Goal: Task Accomplishment & Management: Complete application form

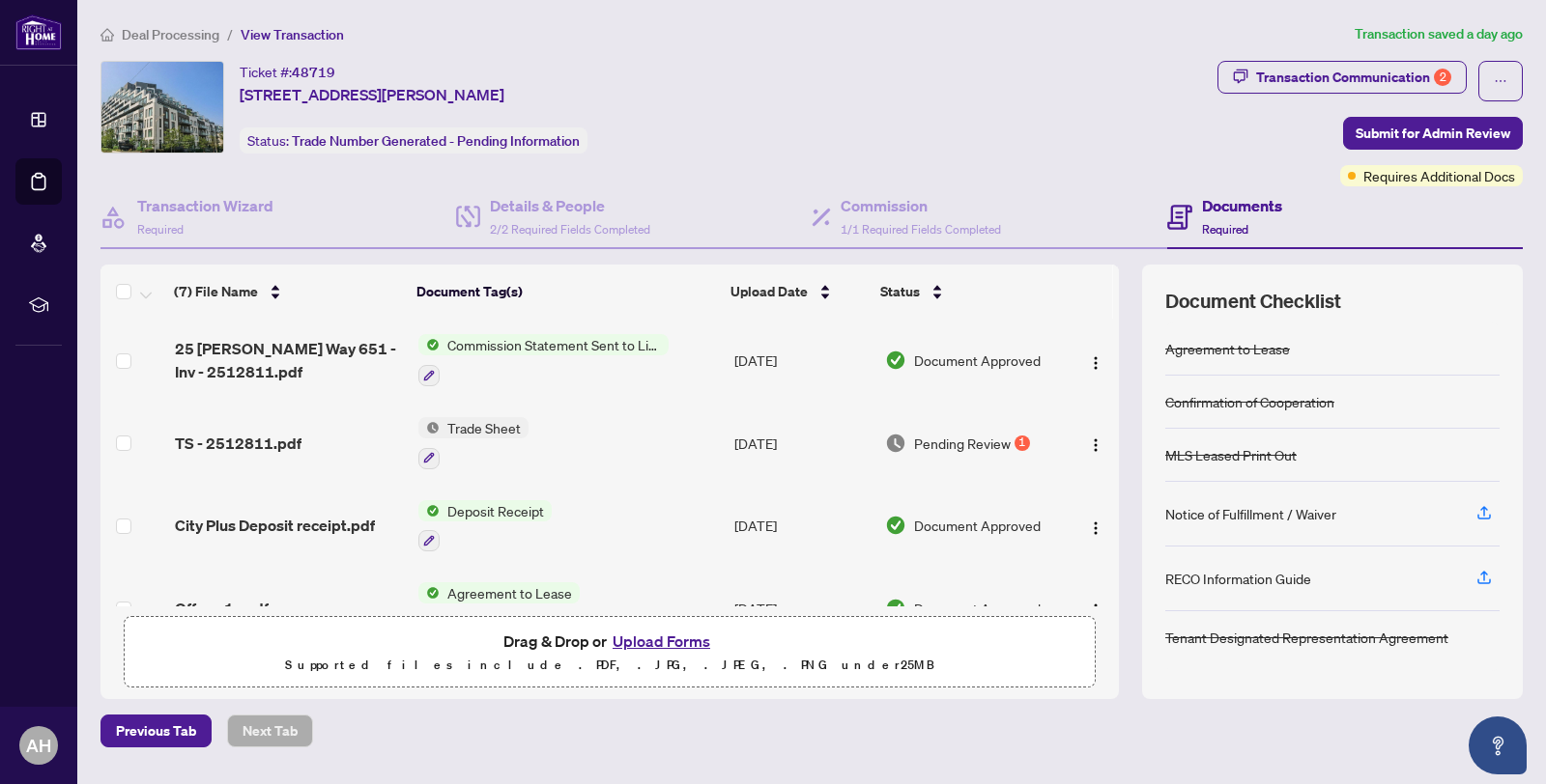
click at [489, 429] on span "Trade Sheet" at bounding box center [484, 428] width 89 height 22
click at [481, 518] on span "Trade Sheet" at bounding box center [467, 521] width 213 height 22
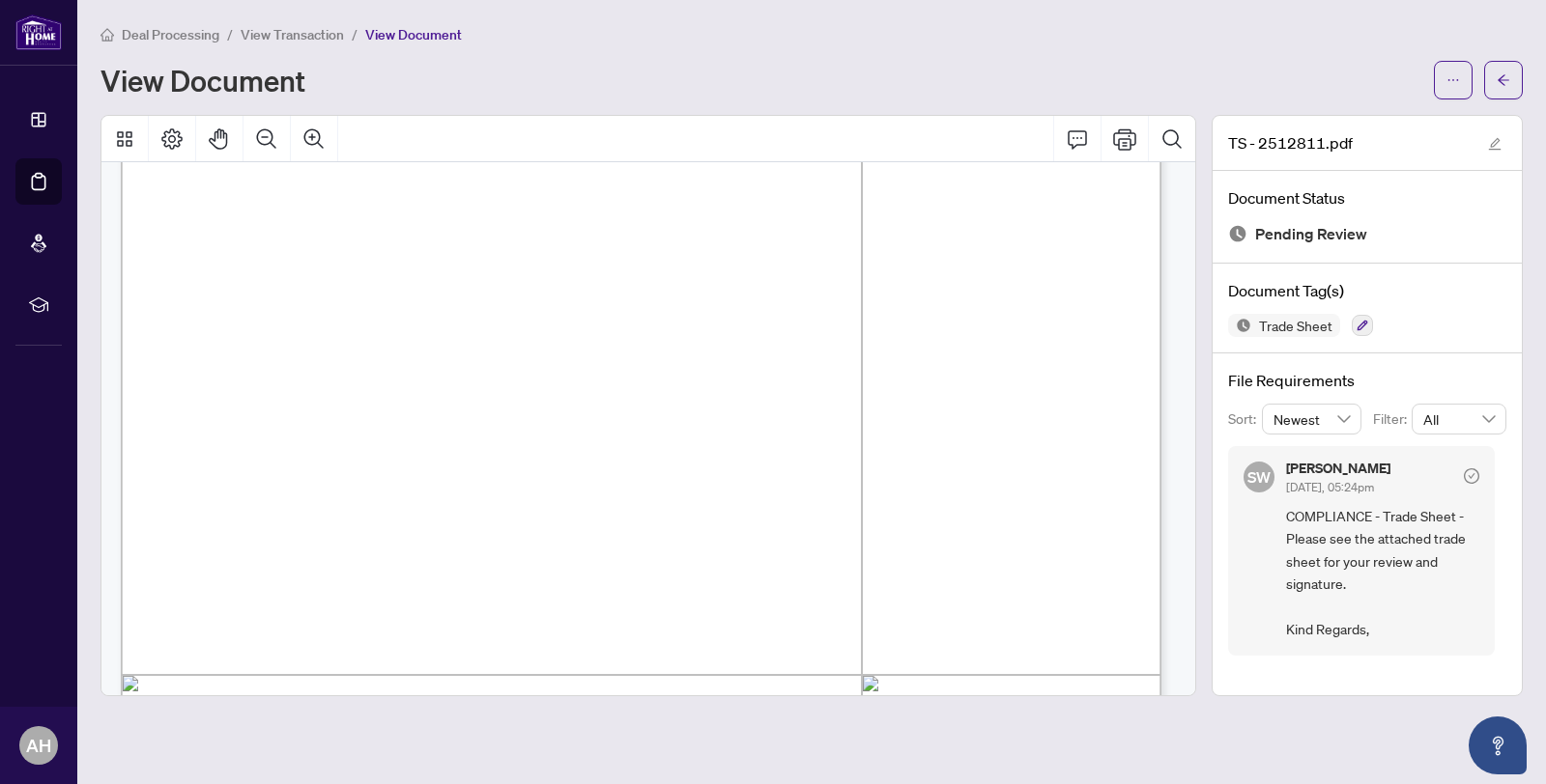
scroll to position [243, 0]
click at [1124, 136] on icon "Print" at bounding box center [1125, 139] width 24 height 24
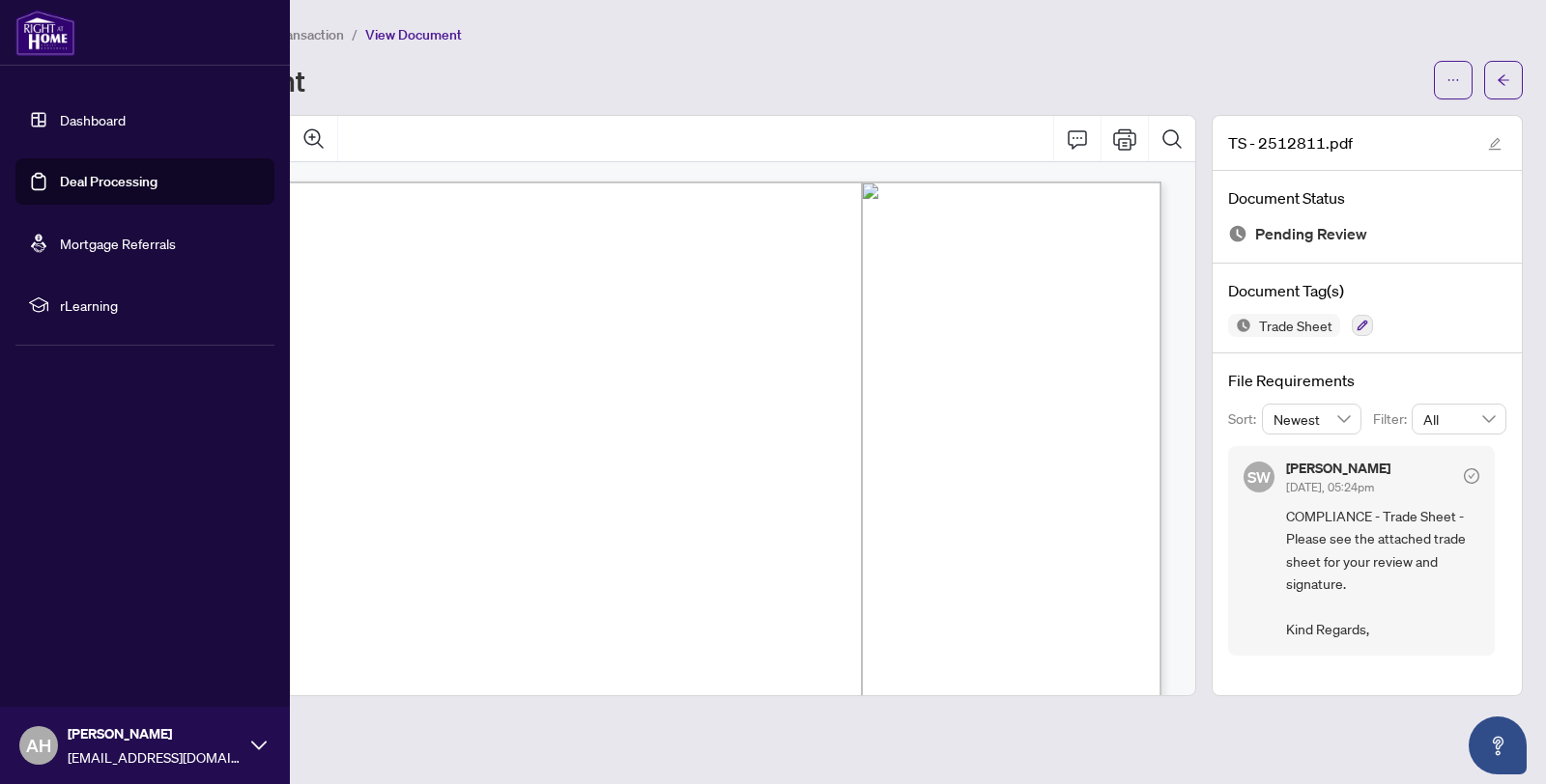
click at [60, 128] on link "Dashboard" at bounding box center [93, 120] width 66 height 18
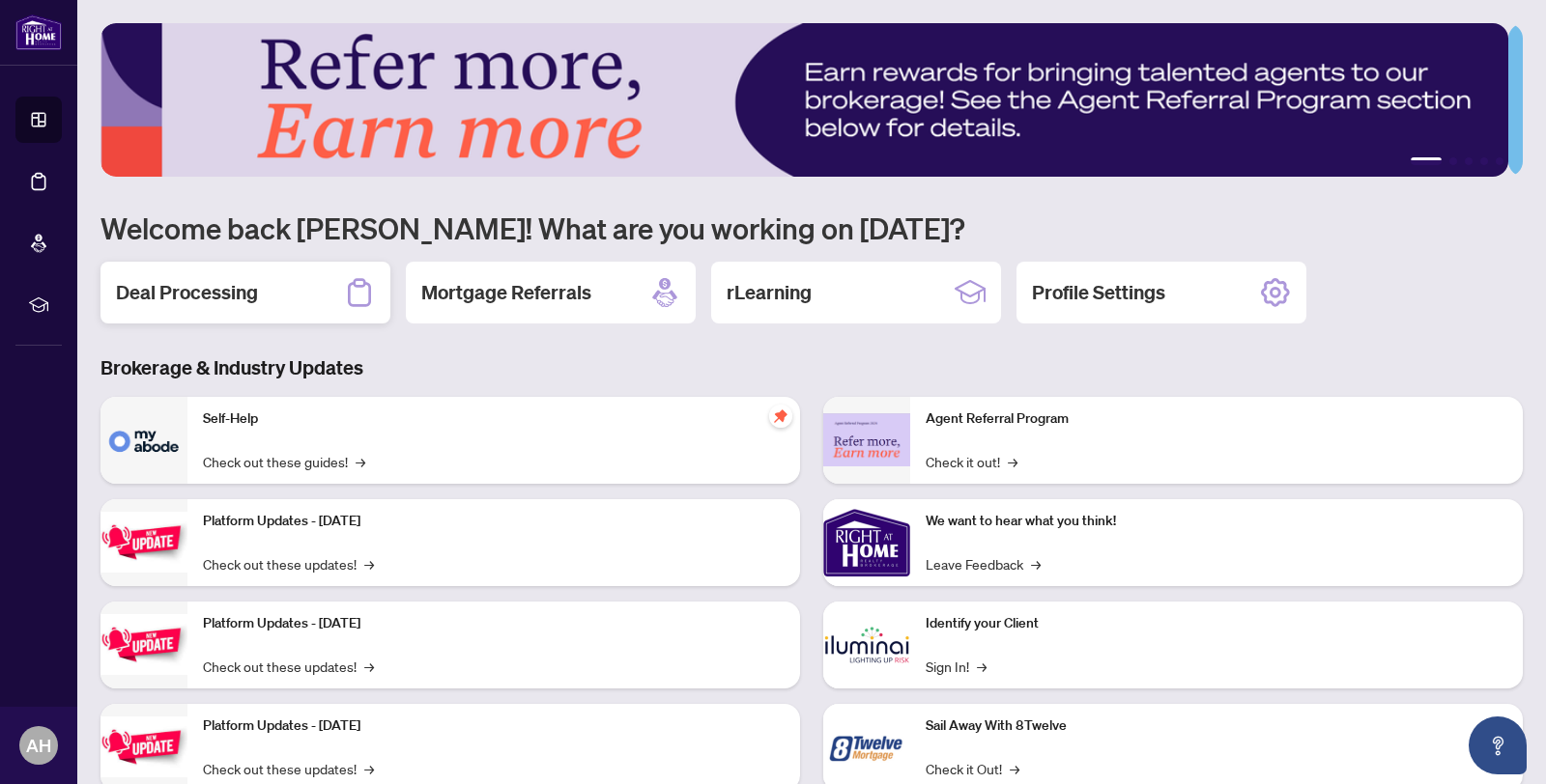
click at [219, 306] on div "Deal Processing" at bounding box center [245, 293] width 290 height 62
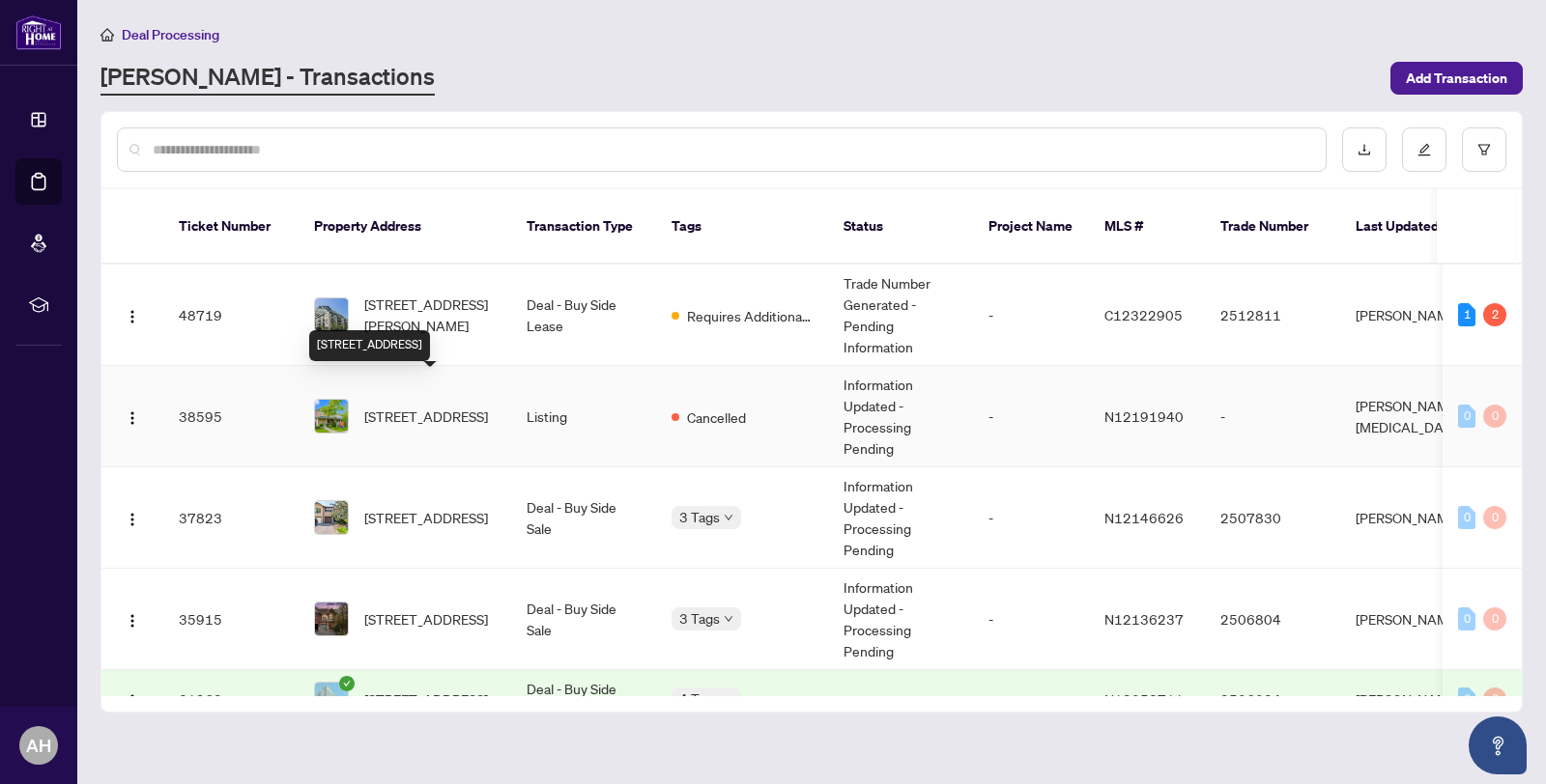
click at [430, 330] on div "[STREET_ADDRESS]" at bounding box center [370, 345] width 121 height 31
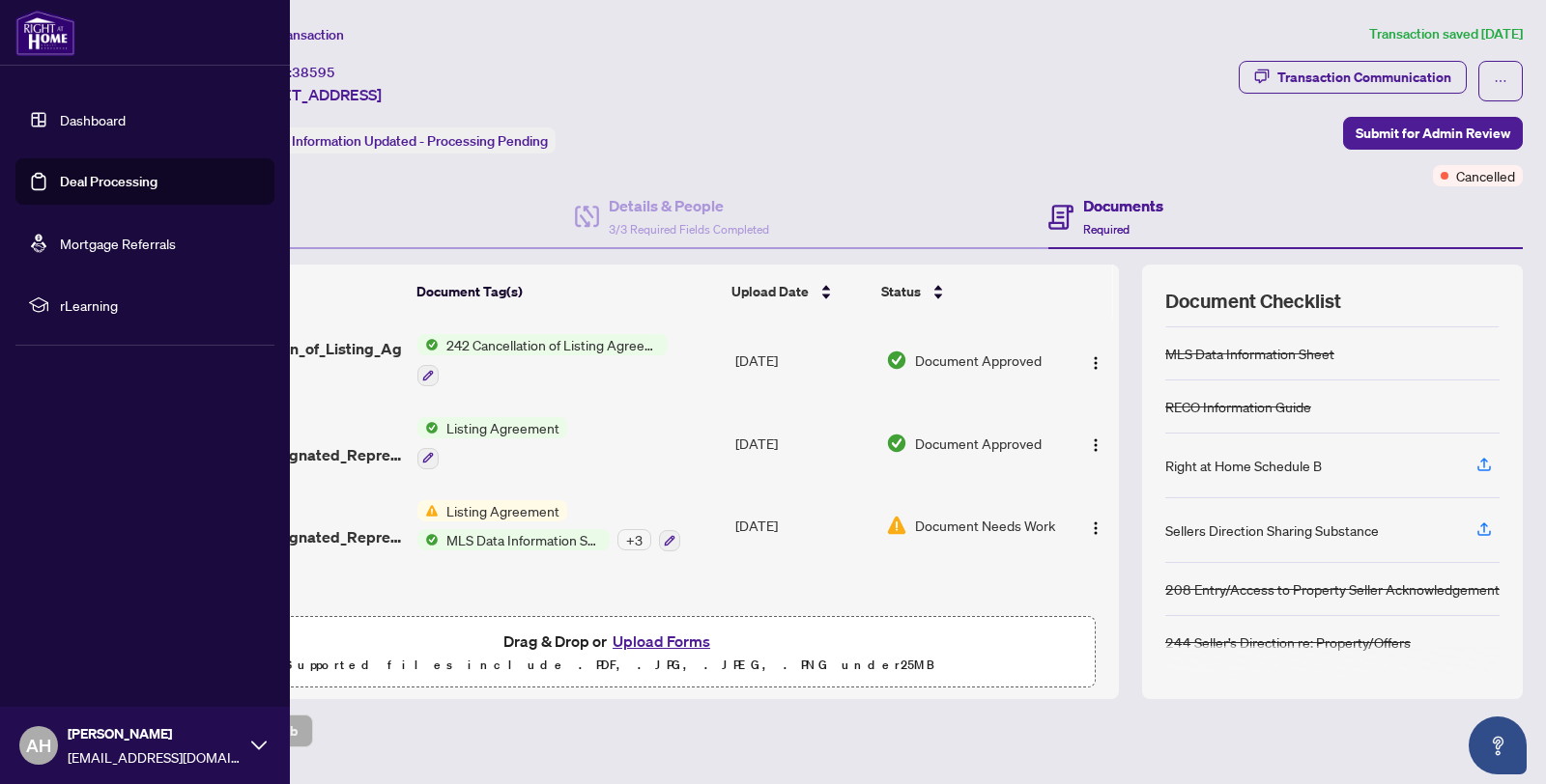
click at [60, 111] on link "Dashboard" at bounding box center [93, 120] width 66 height 18
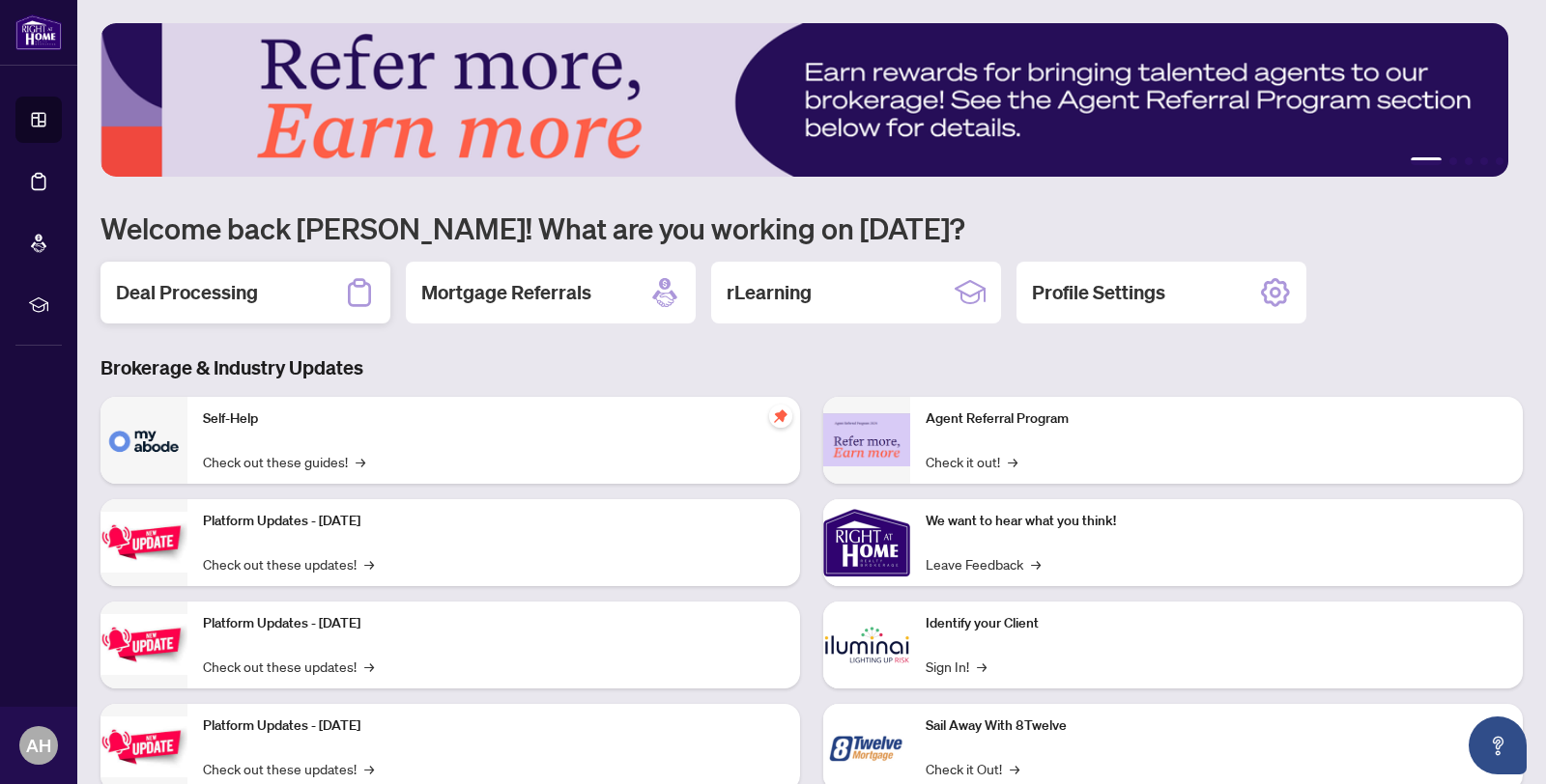
click at [265, 294] on div "Deal Processing" at bounding box center [245, 293] width 290 height 62
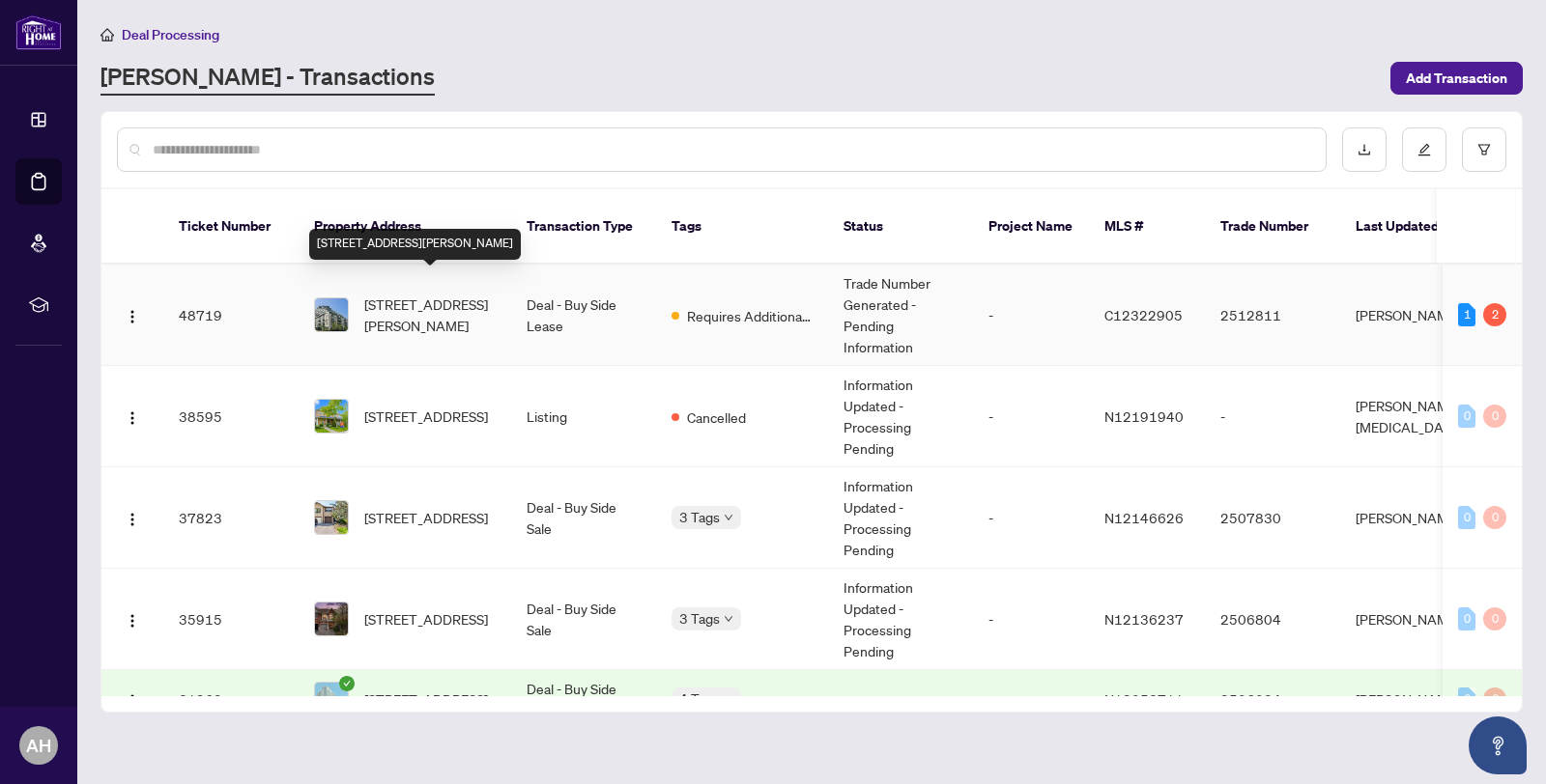
click at [453, 295] on span "[STREET_ADDRESS][PERSON_NAME]" at bounding box center [430, 314] width 131 height 42
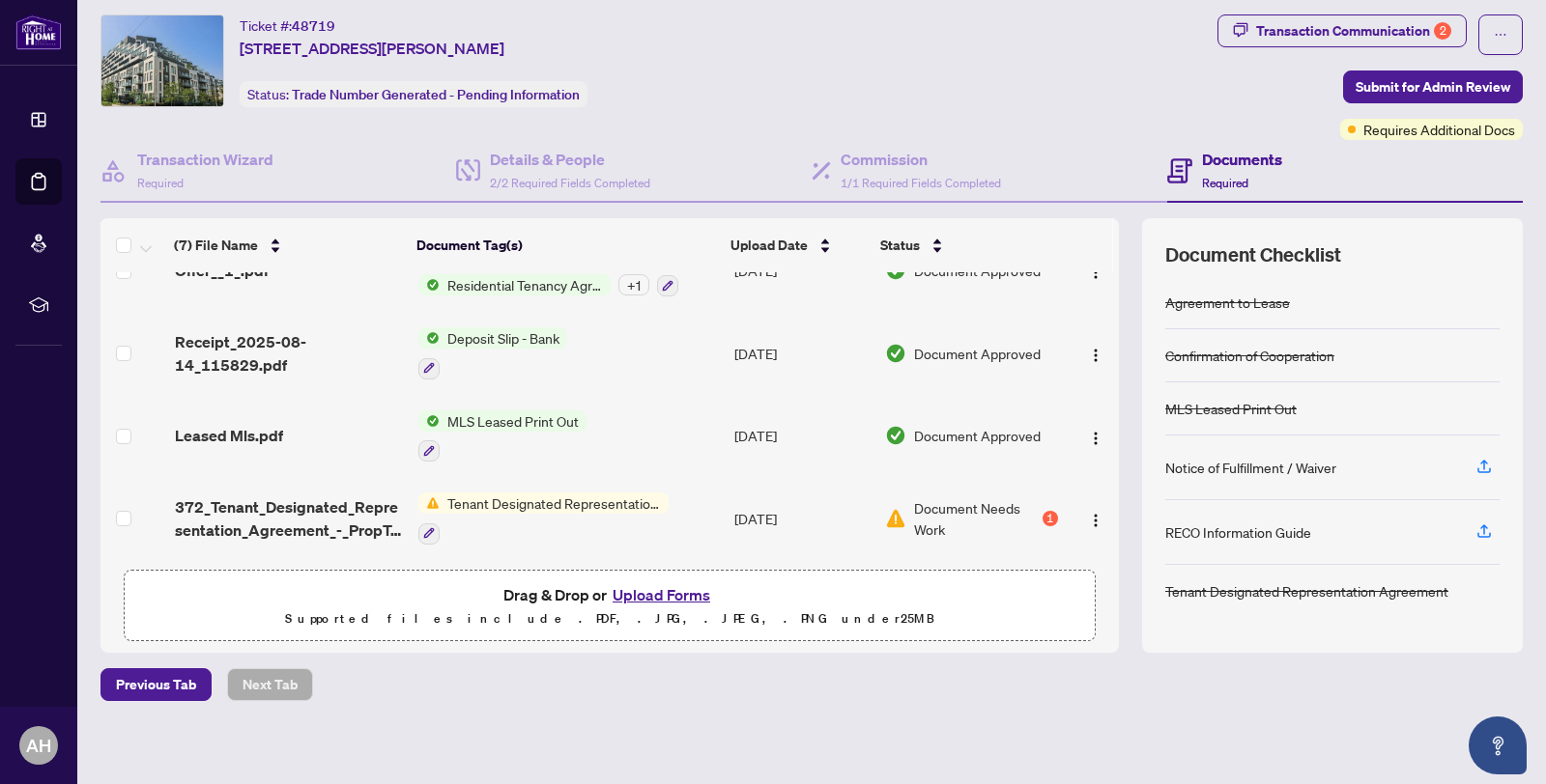
scroll to position [44, 0]
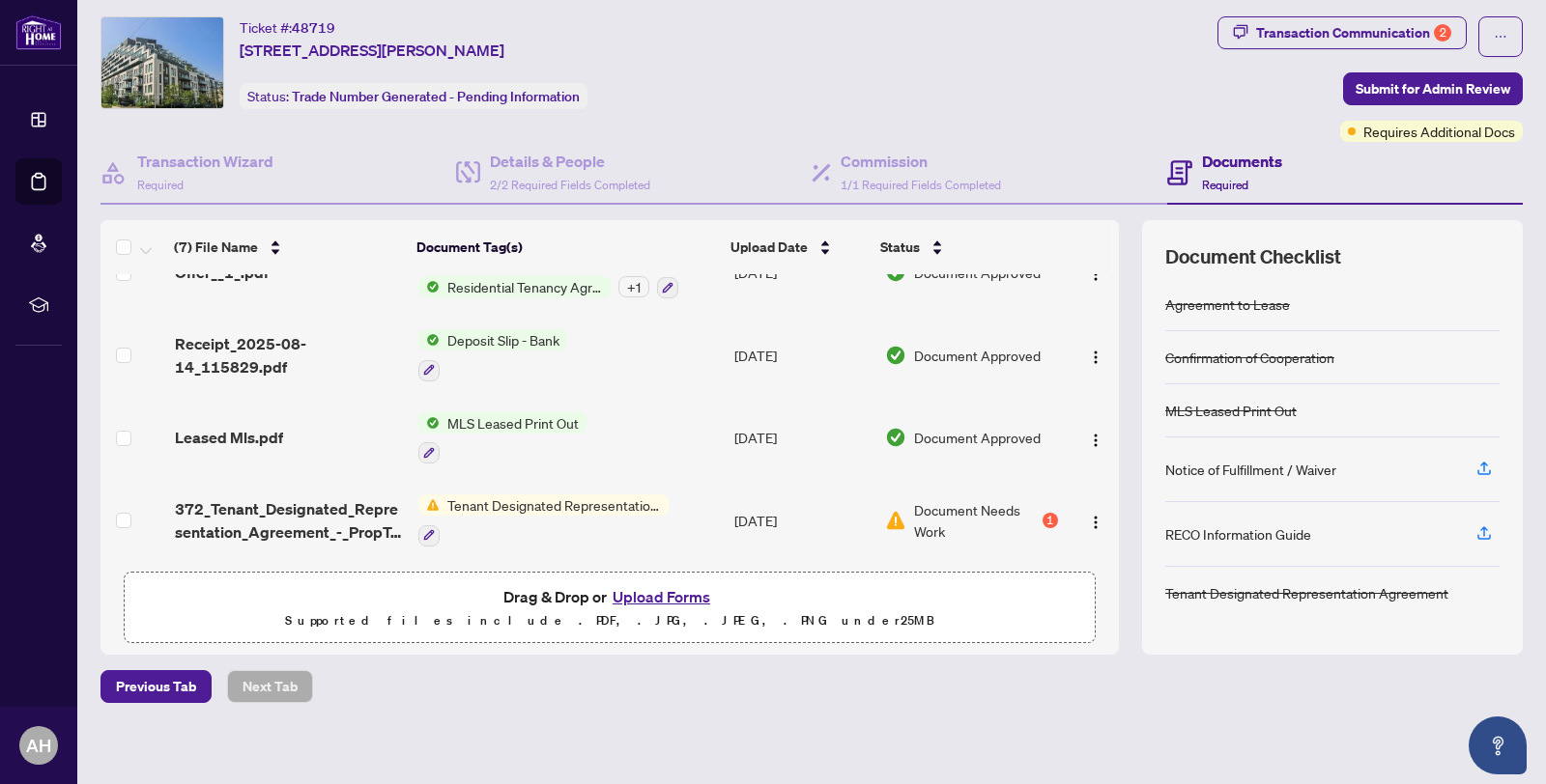
click at [689, 589] on button "Upload Forms" at bounding box center [661, 597] width 109 height 26
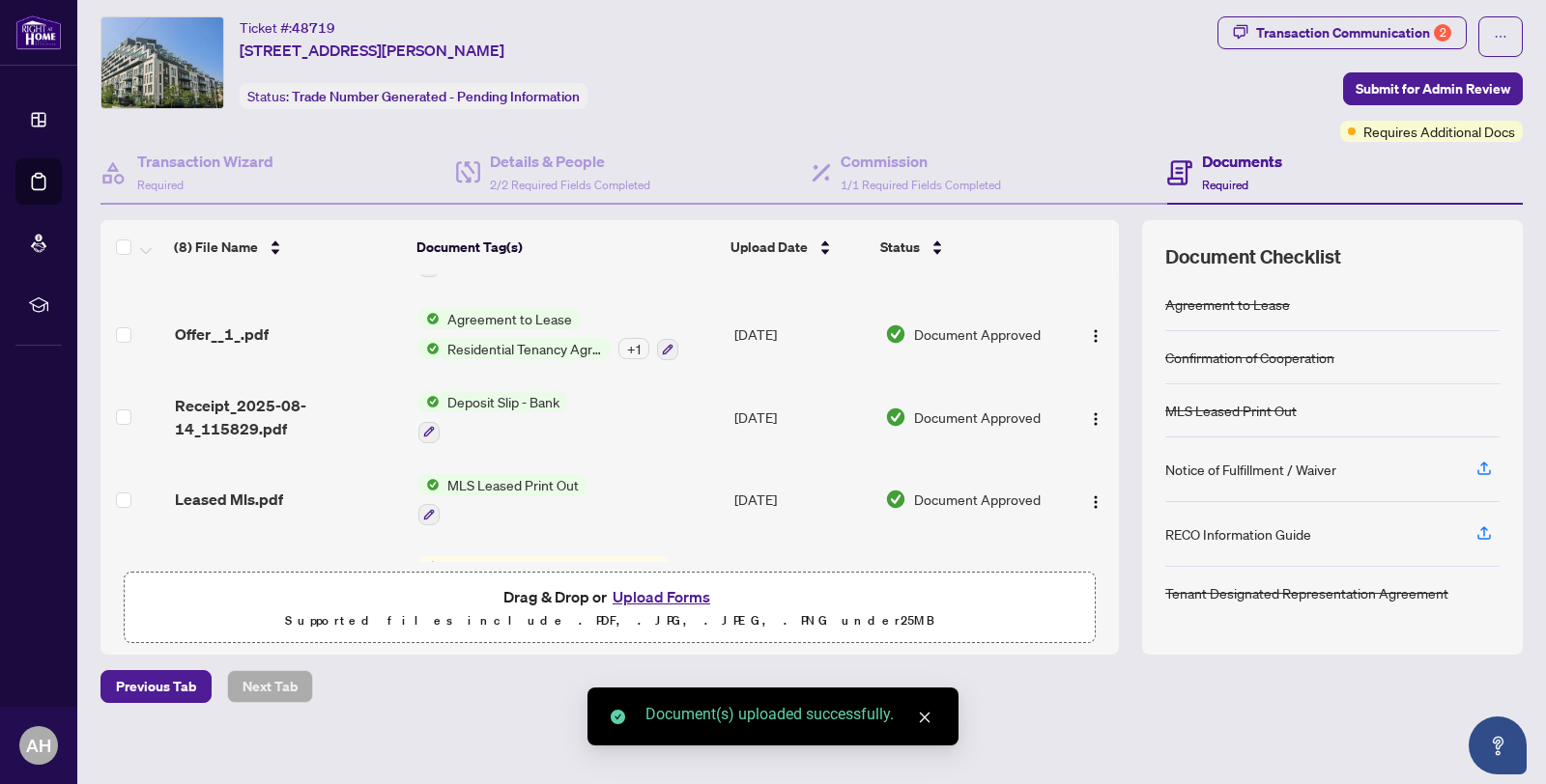
click at [646, 594] on button "Upload Forms" at bounding box center [661, 597] width 109 height 26
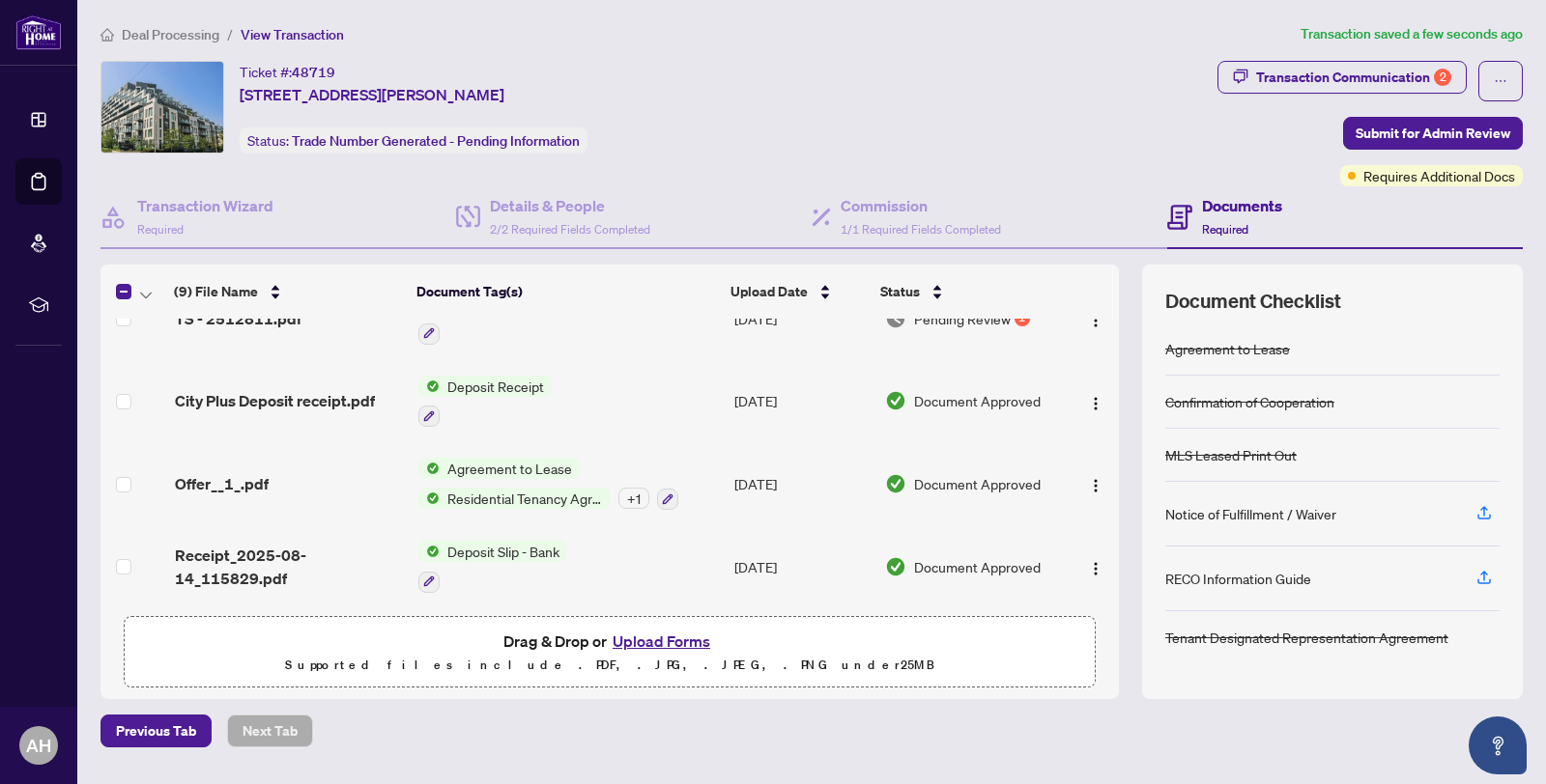
scroll to position [101, 0]
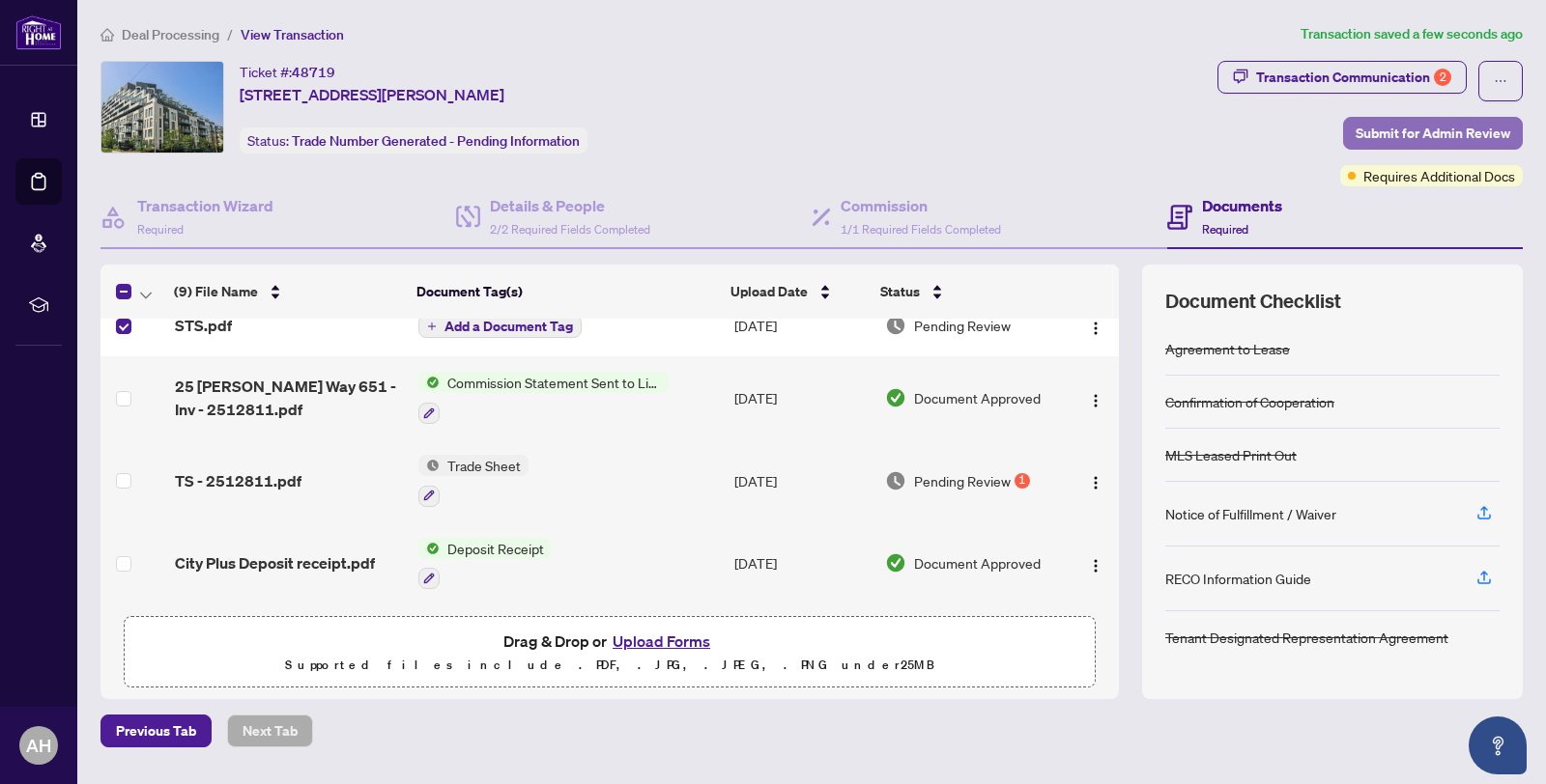
click at [1440, 126] on span "Submit for Admin Review" at bounding box center [1433, 133] width 155 height 31
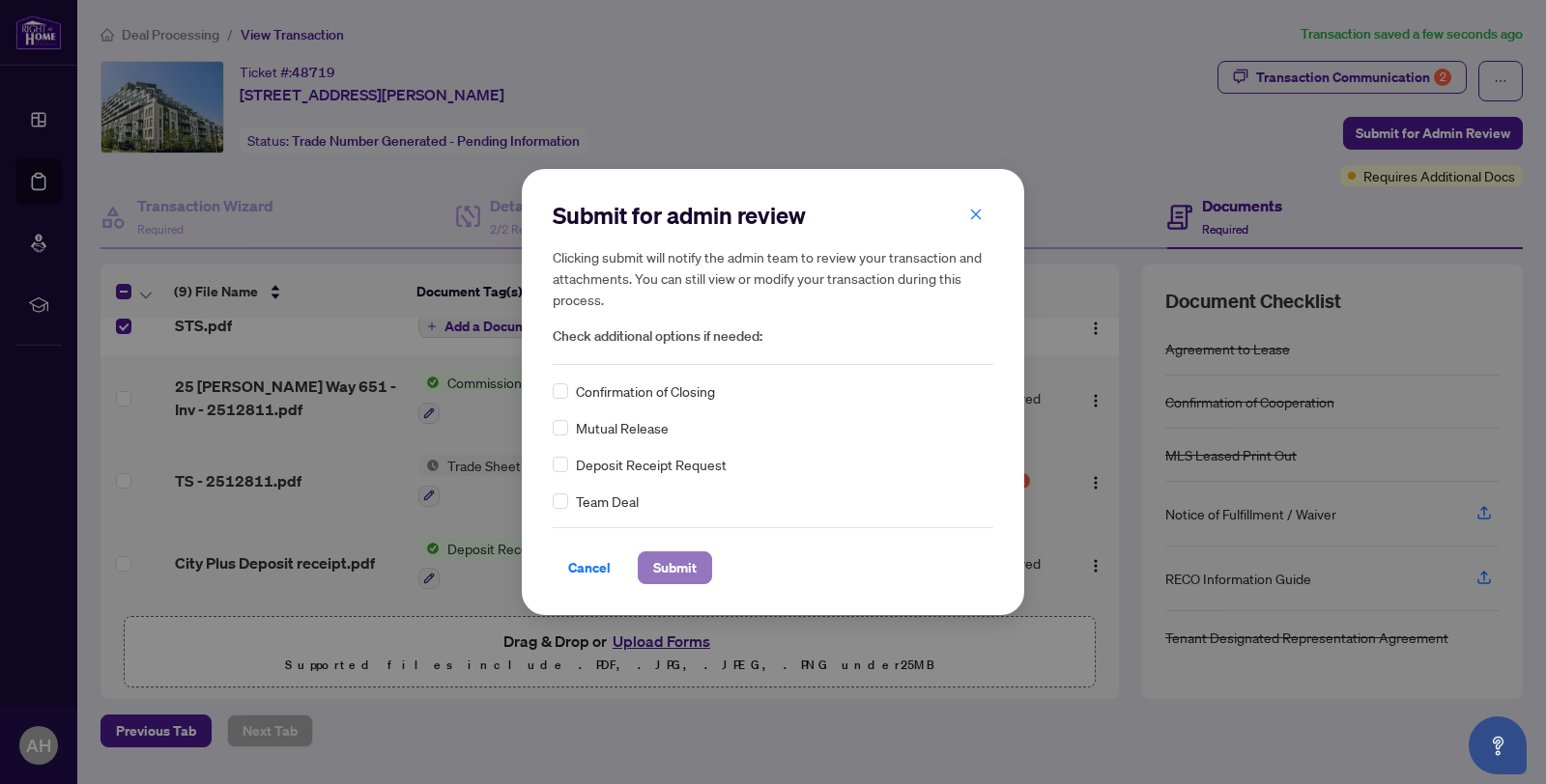
click at [670, 566] on span "Submit" at bounding box center [675, 567] width 43 height 31
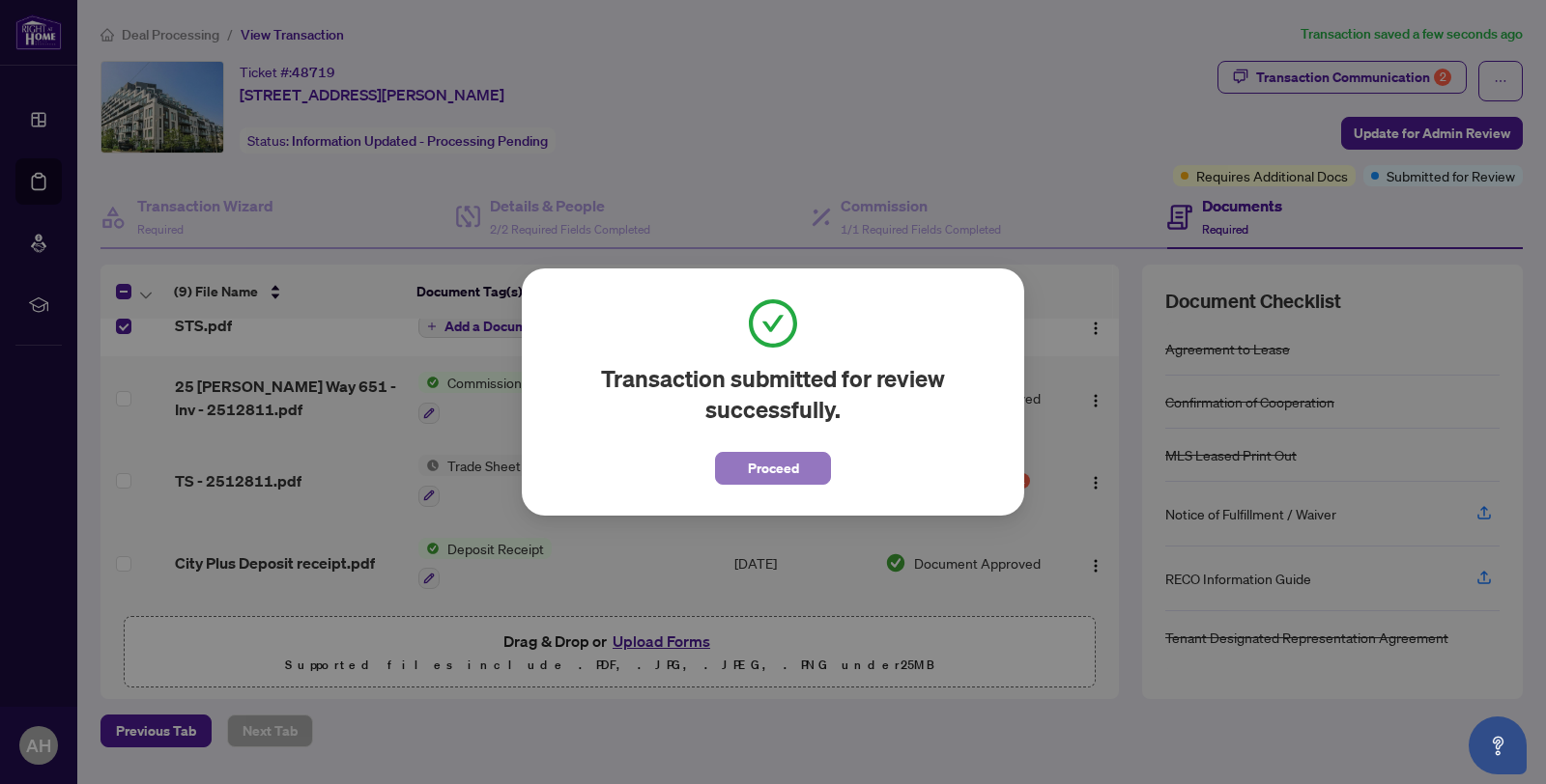
click at [792, 476] on span "Proceed" at bounding box center [773, 468] width 51 height 31
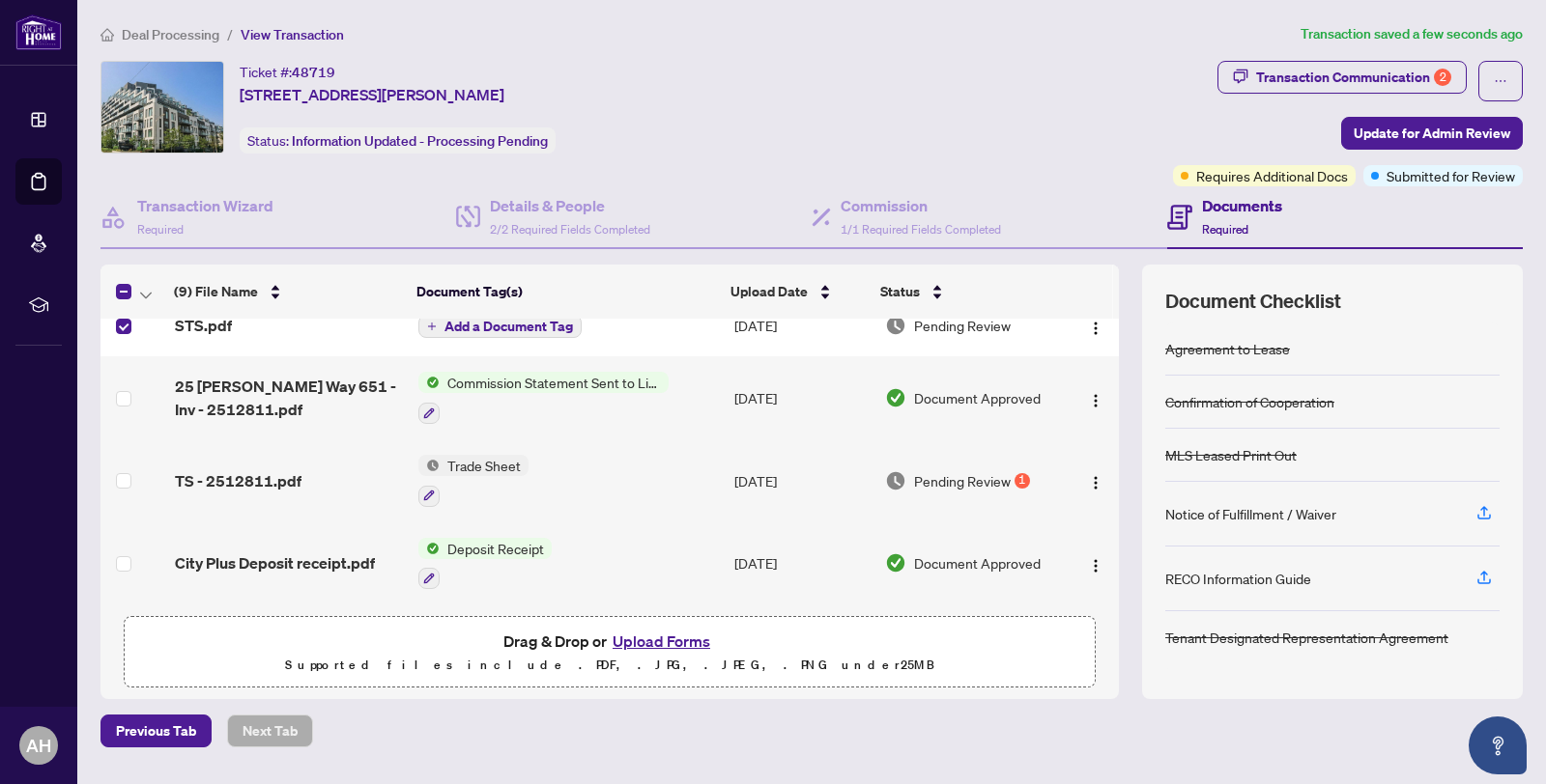
scroll to position [0, 0]
